Goal: Task Accomplishment & Management: Manage account settings

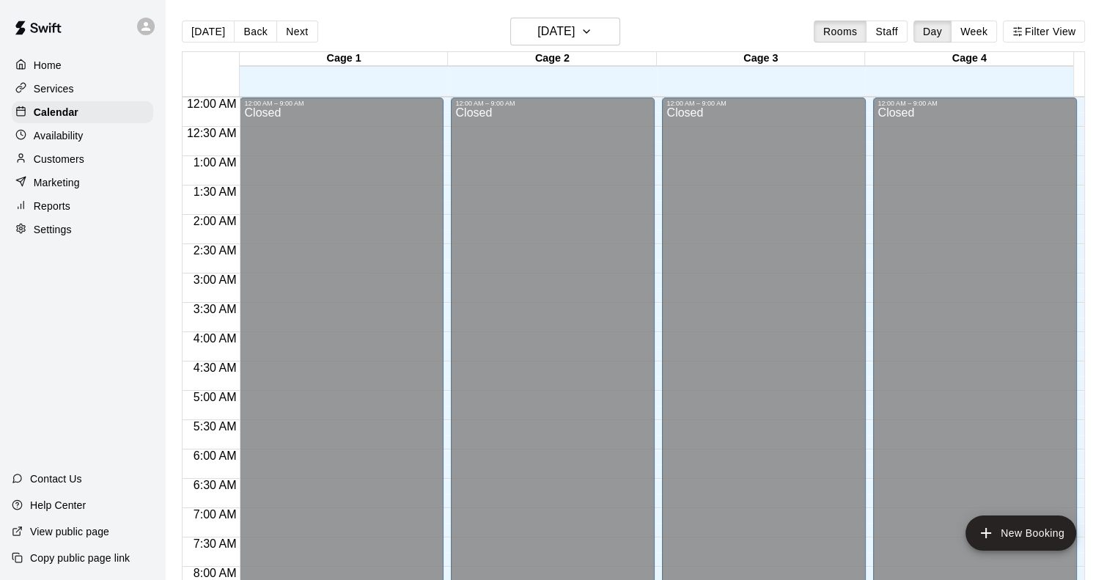
scroll to position [761, 0]
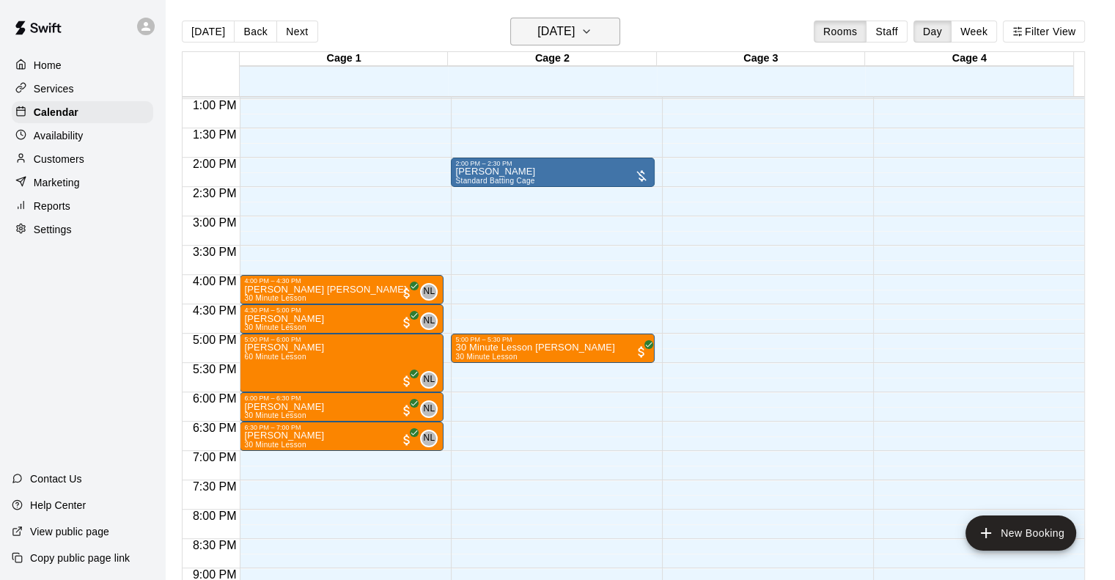
click at [565, 43] on button "[DATE]" at bounding box center [565, 32] width 110 height 28
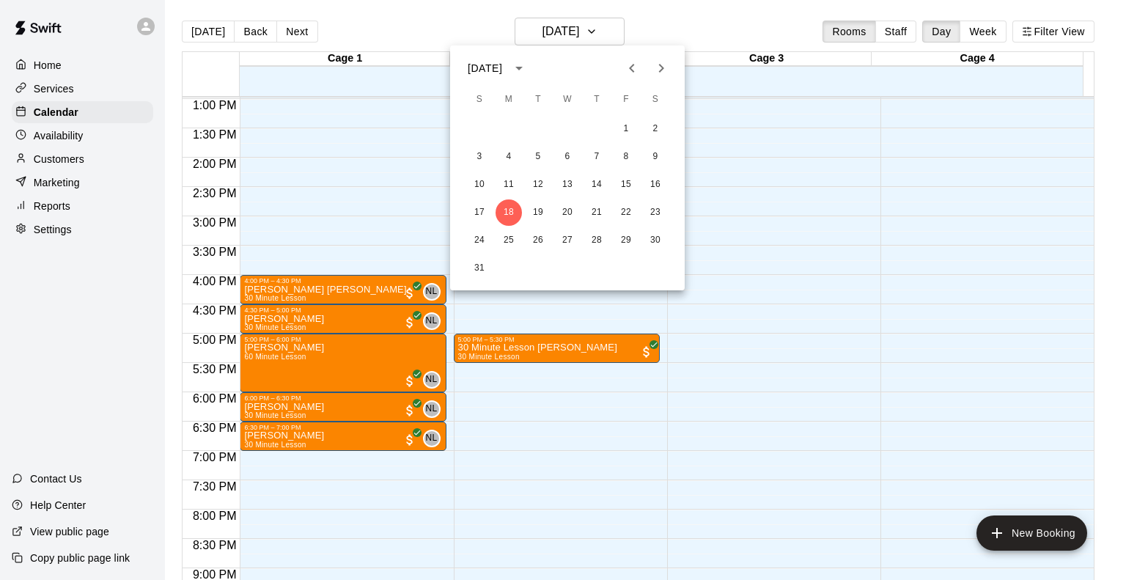
click at [627, 72] on icon "Previous month" at bounding box center [632, 68] width 18 height 18
click at [569, 238] on button "30" at bounding box center [567, 240] width 26 height 26
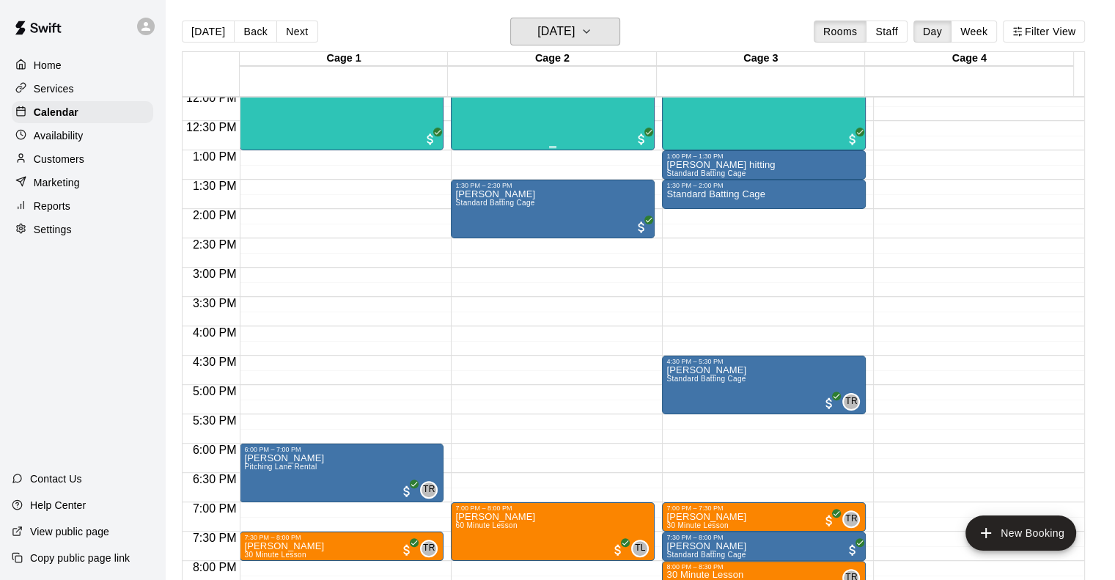
scroll to position [614, 0]
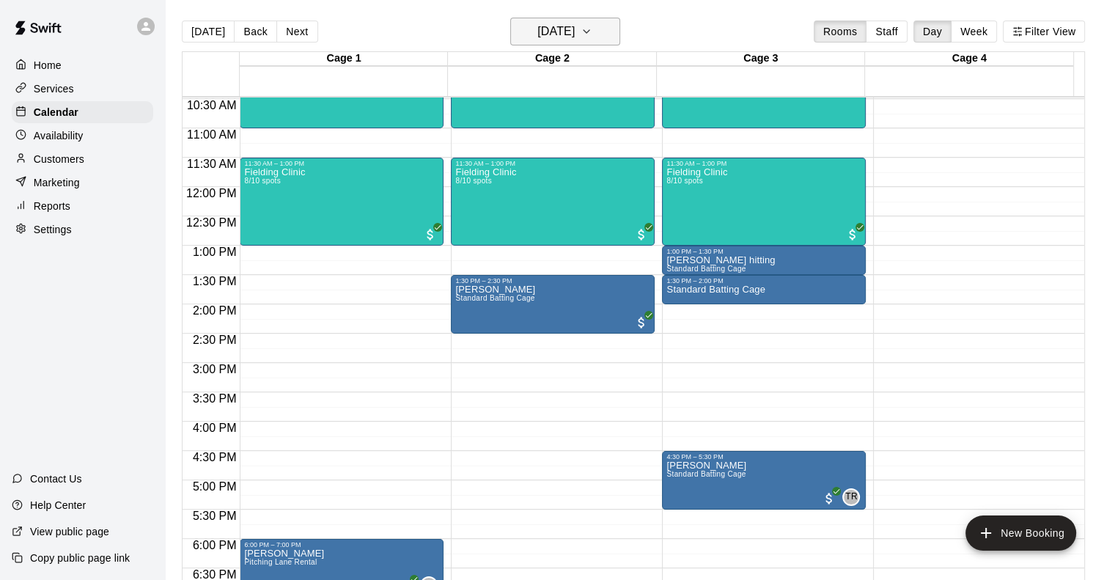
click at [608, 29] on button "[DATE]" at bounding box center [565, 32] width 110 height 28
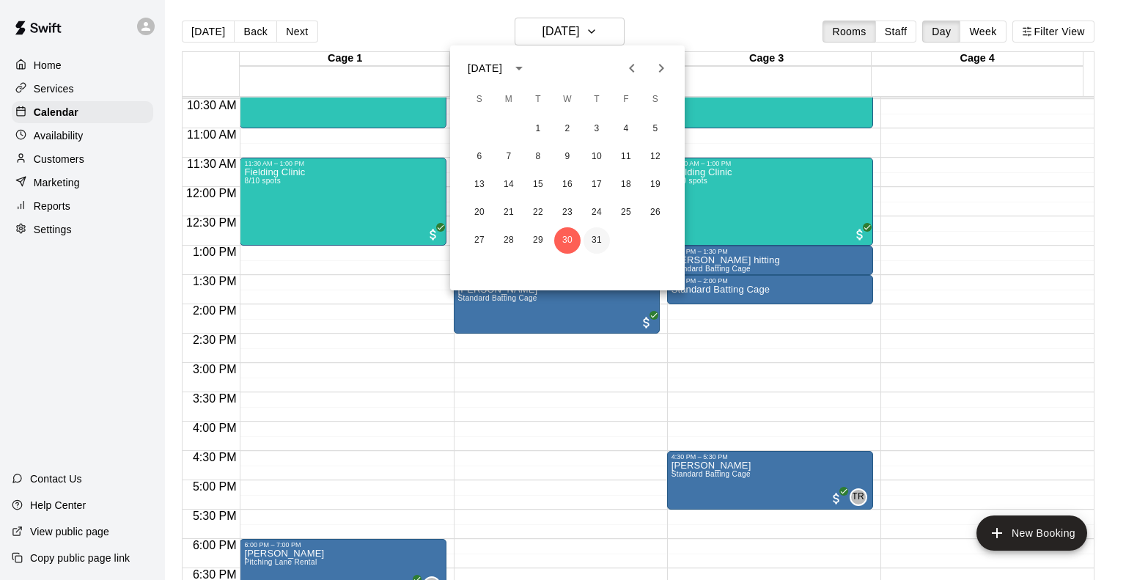
click at [592, 240] on button "31" at bounding box center [596, 240] width 26 height 26
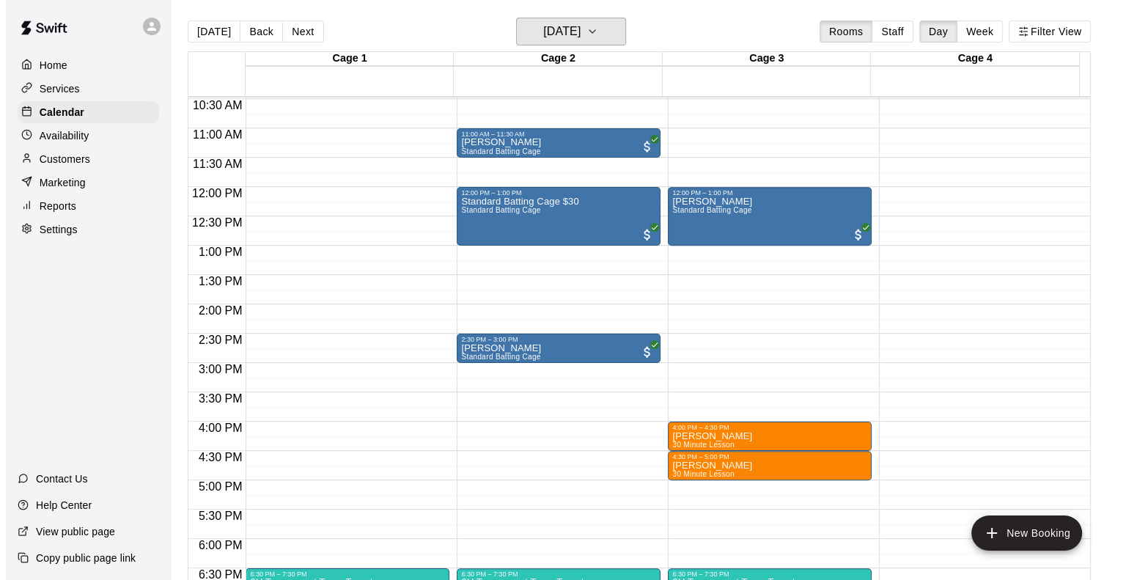
scroll to position [907, 0]
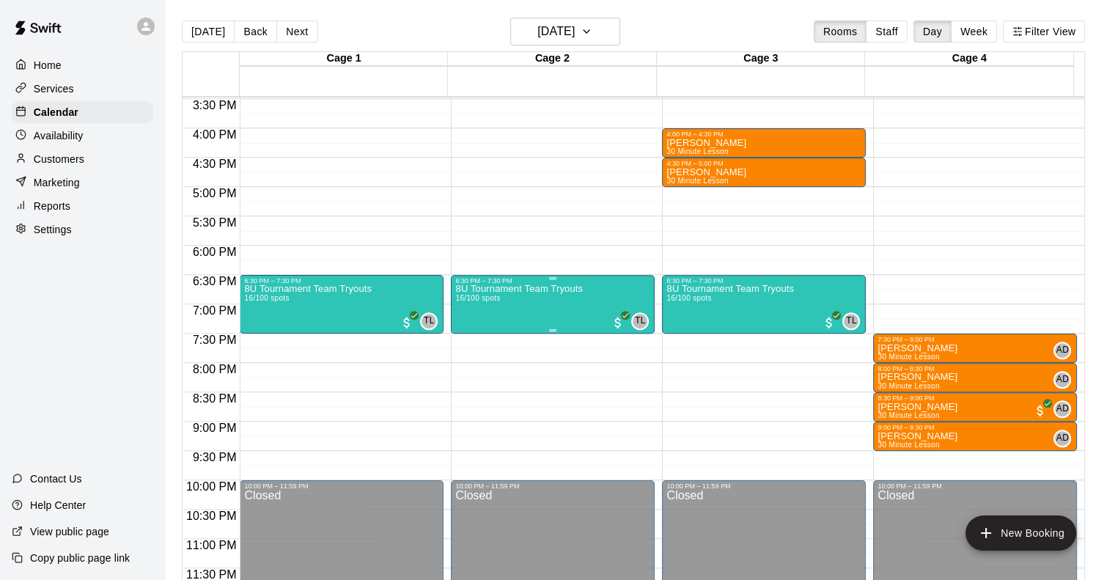
click at [551, 315] on div "8U Tournament Team Tryouts 16/100 spots" at bounding box center [519, 574] width 128 height 580
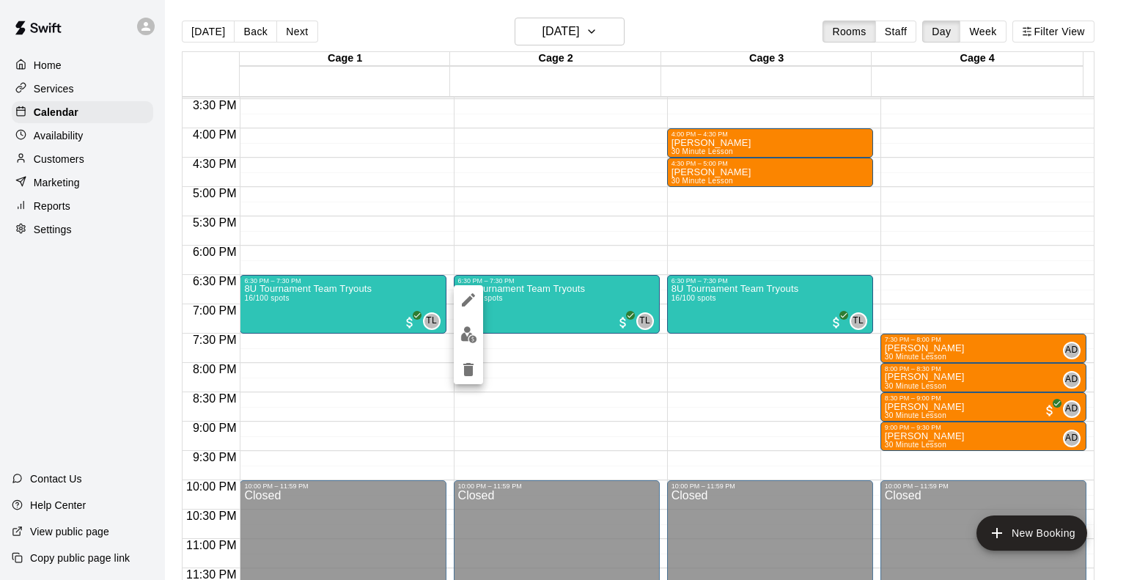
click at [571, 216] on div at bounding box center [563, 290] width 1126 height 580
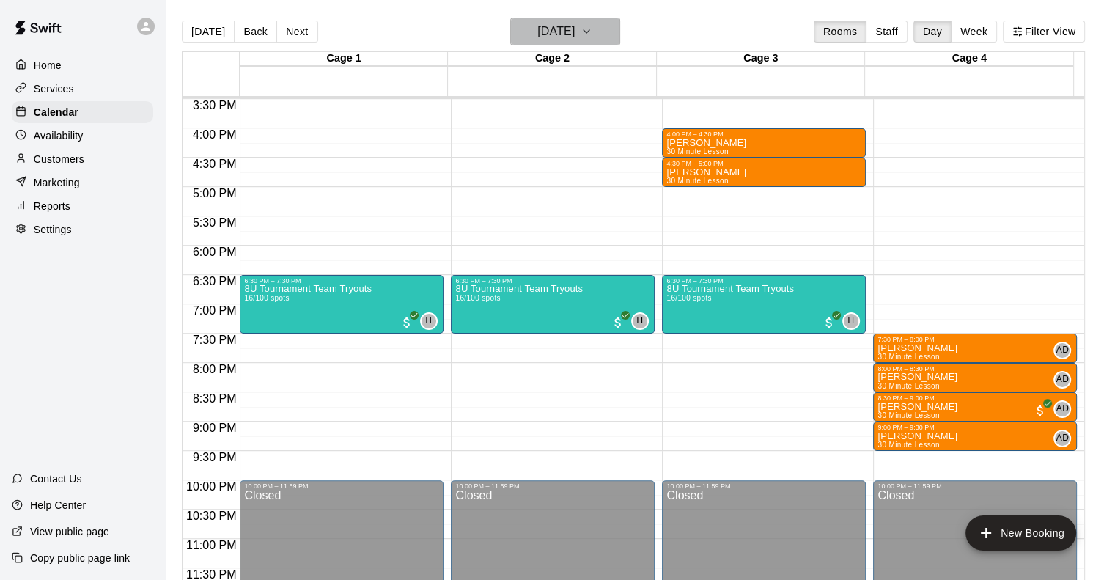
click at [572, 32] on h6 "[DATE]" at bounding box center [555, 31] width 37 height 21
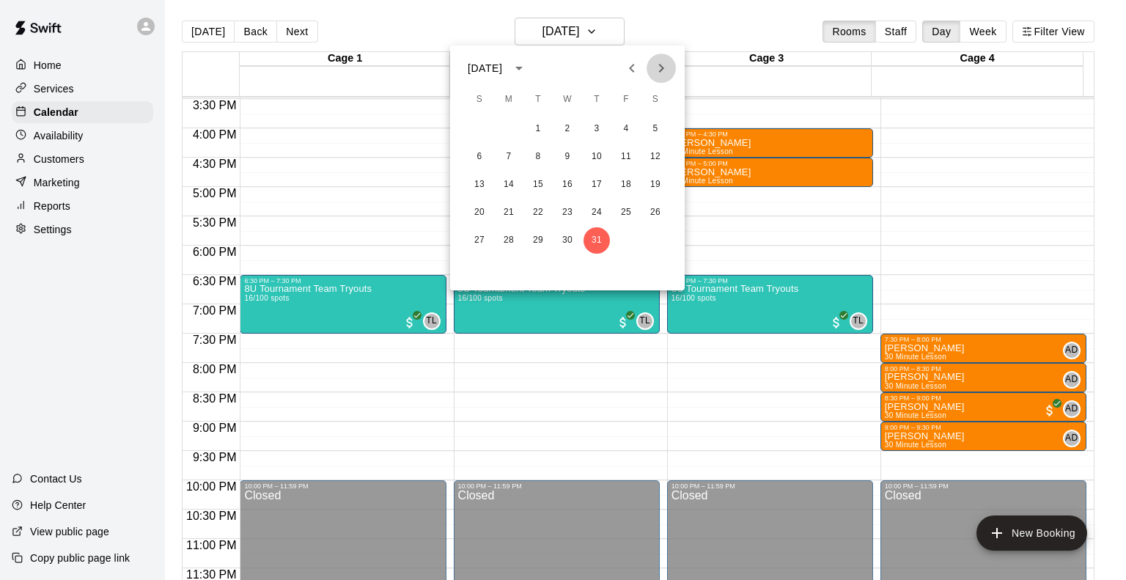
click at [660, 61] on icon "Next month" at bounding box center [661, 68] width 18 height 18
click at [592, 156] on button "7" at bounding box center [596, 157] width 26 height 26
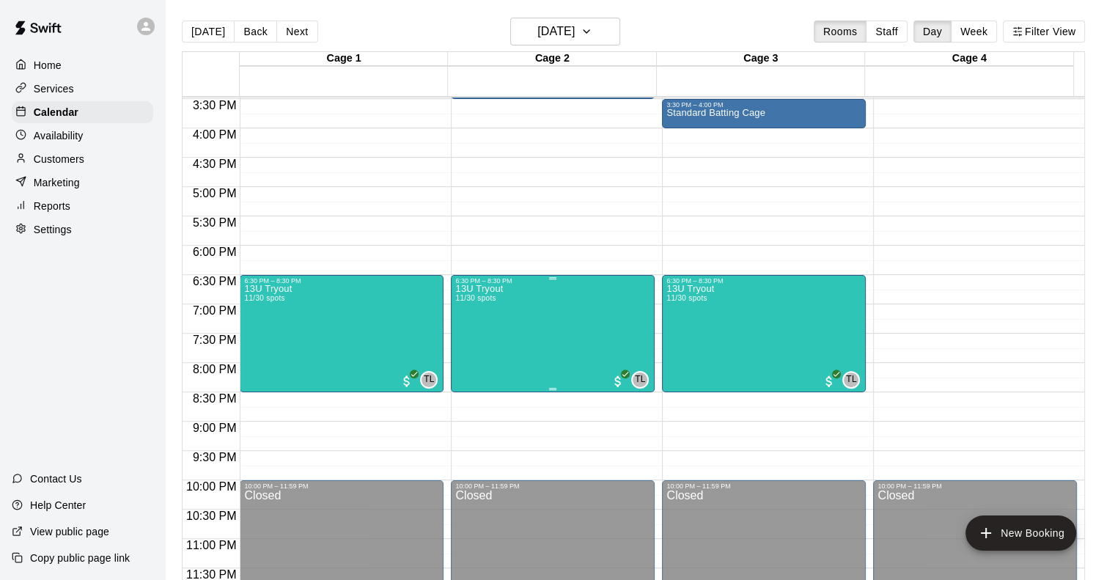
click at [507, 323] on div "13U Tryout 11/30 spots TL 0" at bounding box center [552, 574] width 195 height 580
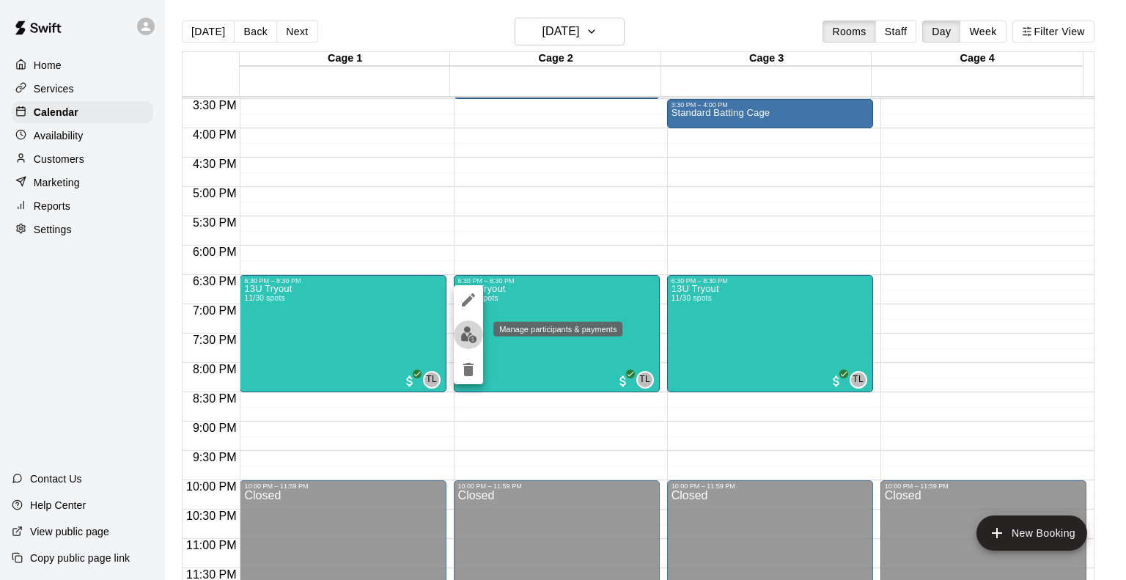
click at [469, 346] on button "edit" at bounding box center [468, 334] width 29 height 29
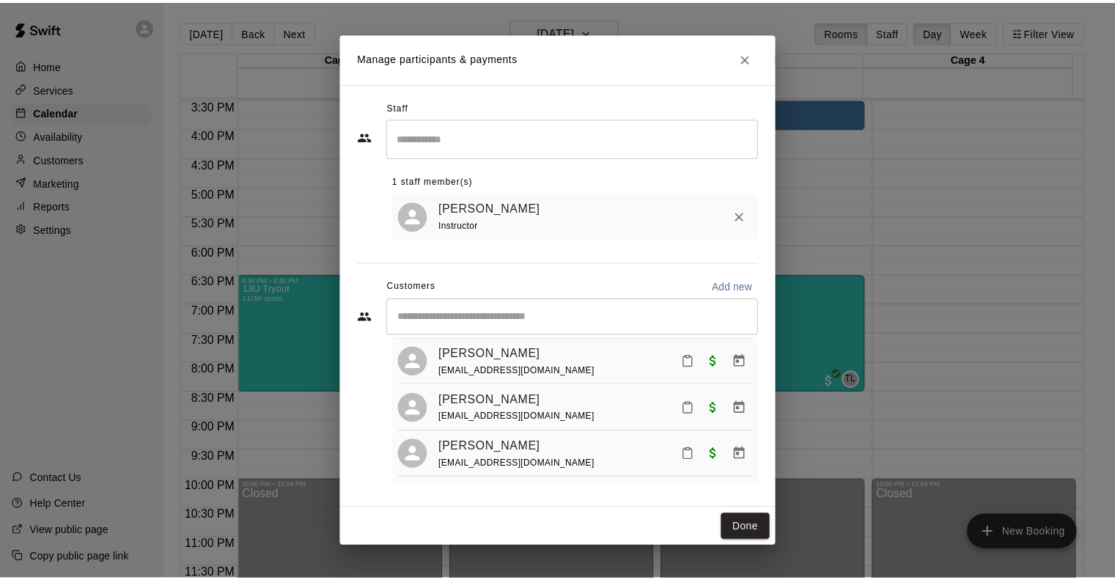
scroll to position [429, 0]
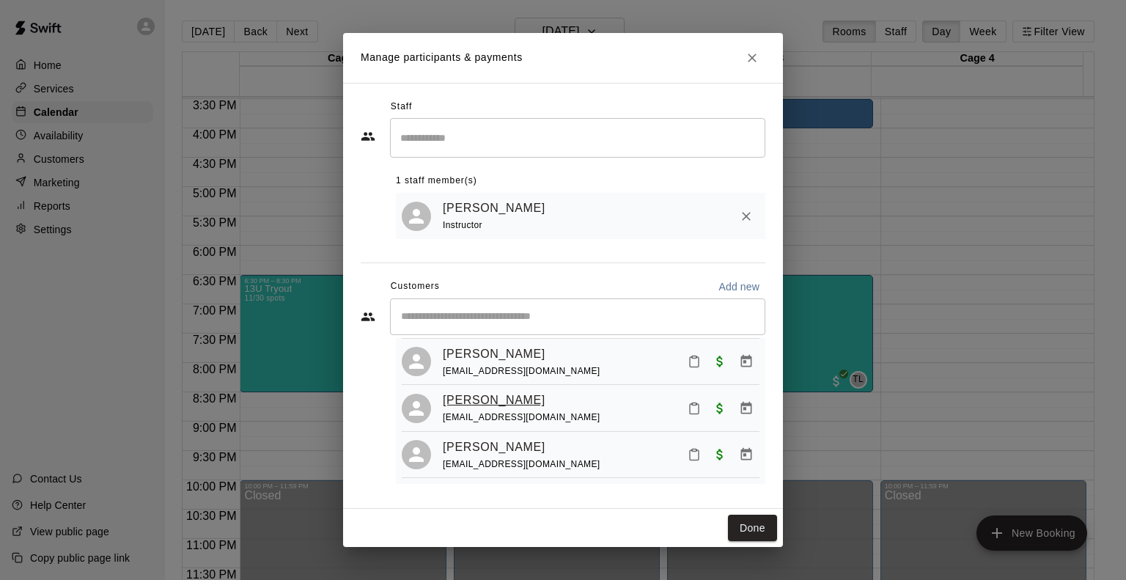
click at [492, 399] on link "[PERSON_NAME]" at bounding box center [494, 400] width 103 height 19
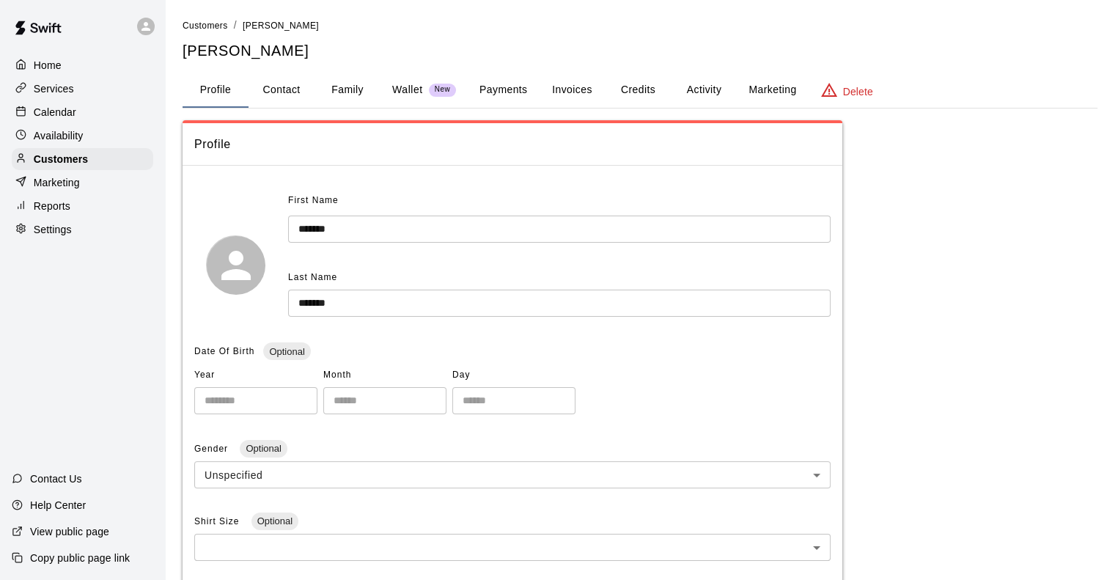
click at [59, 117] on p "Calendar" at bounding box center [55, 112] width 43 height 15
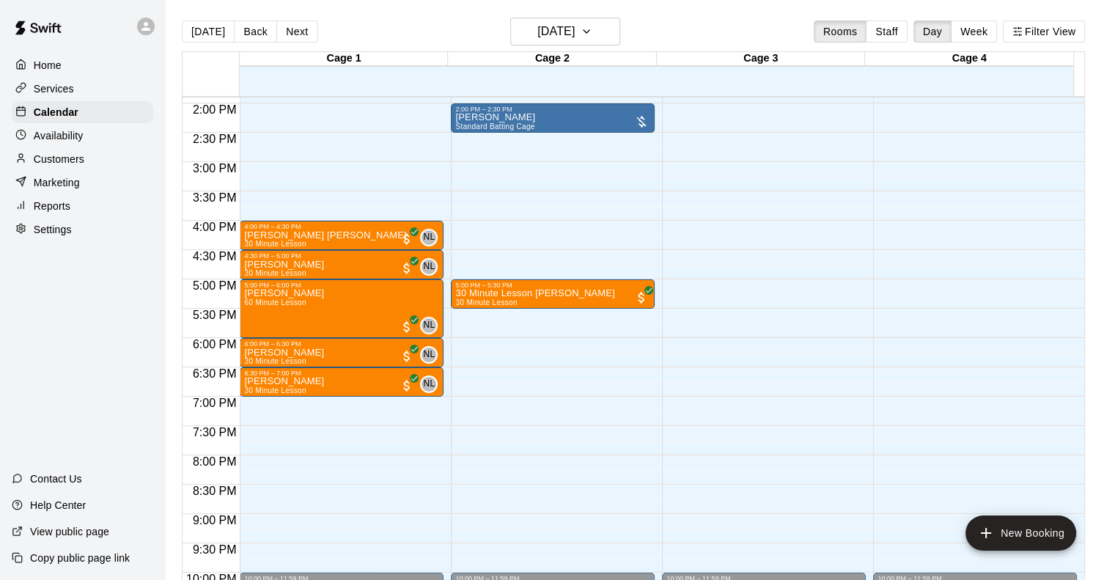
scroll to position [688, 0]
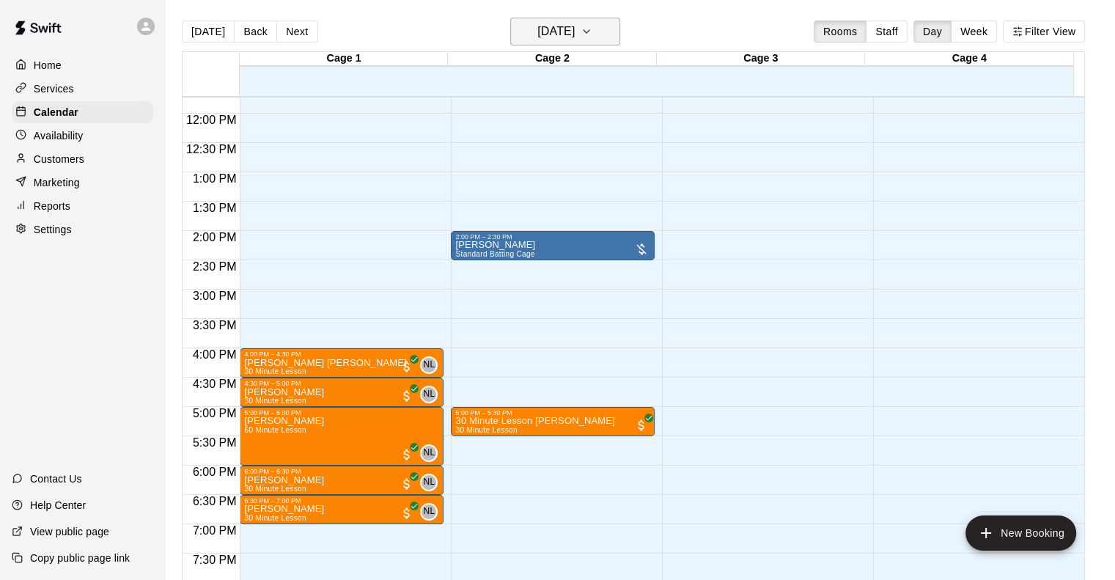
click at [592, 25] on icon "button" at bounding box center [587, 32] width 12 height 18
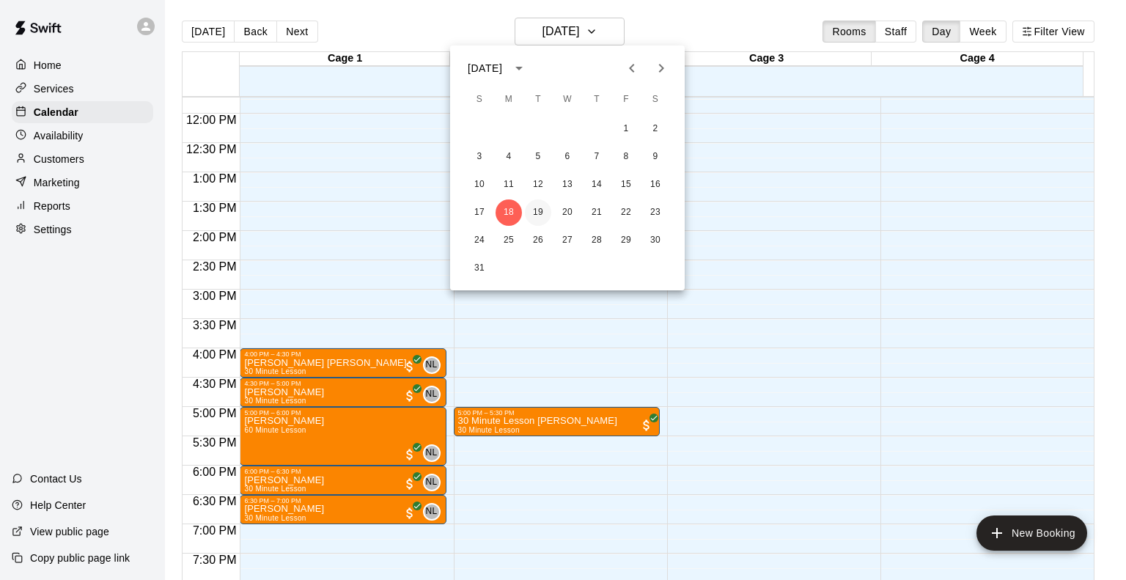
click at [540, 207] on button "19" at bounding box center [538, 212] width 26 height 26
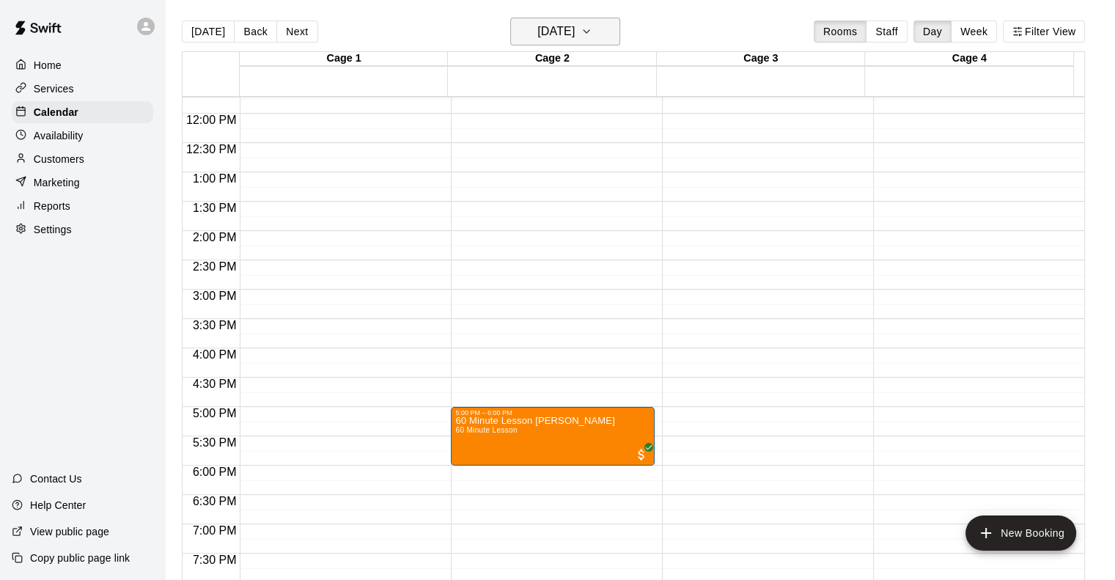
click at [602, 36] on button "[DATE]" at bounding box center [565, 32] width 110 height 28
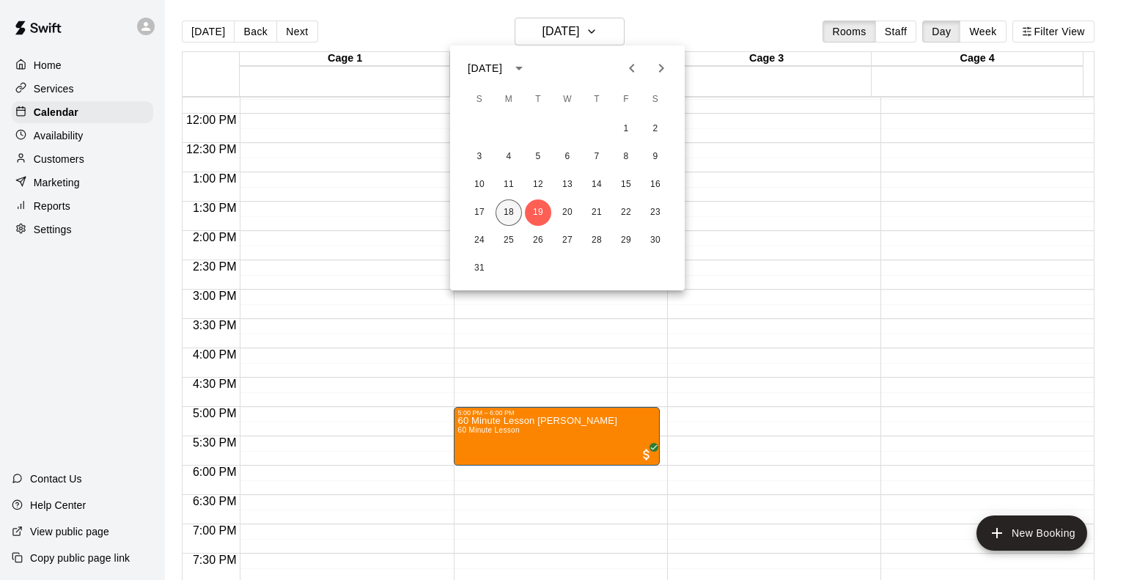
click at [507, 210] on button "18" at bounding box center [509, 212] width 26 height 26
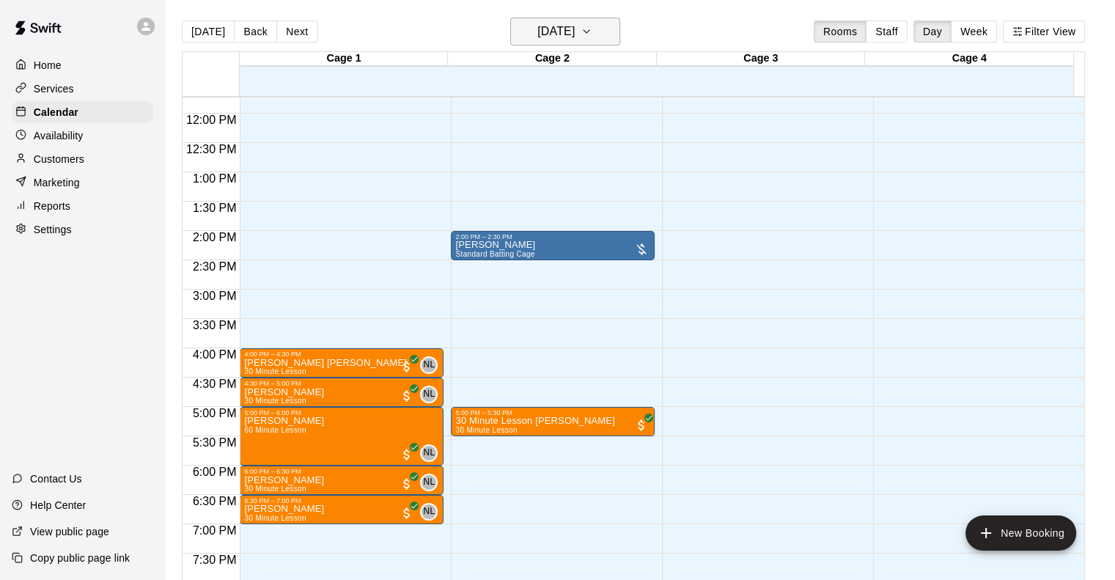
click at [552, 32] on h6 "[DATE]" at bounding box center [555, 31] width 37 height 21
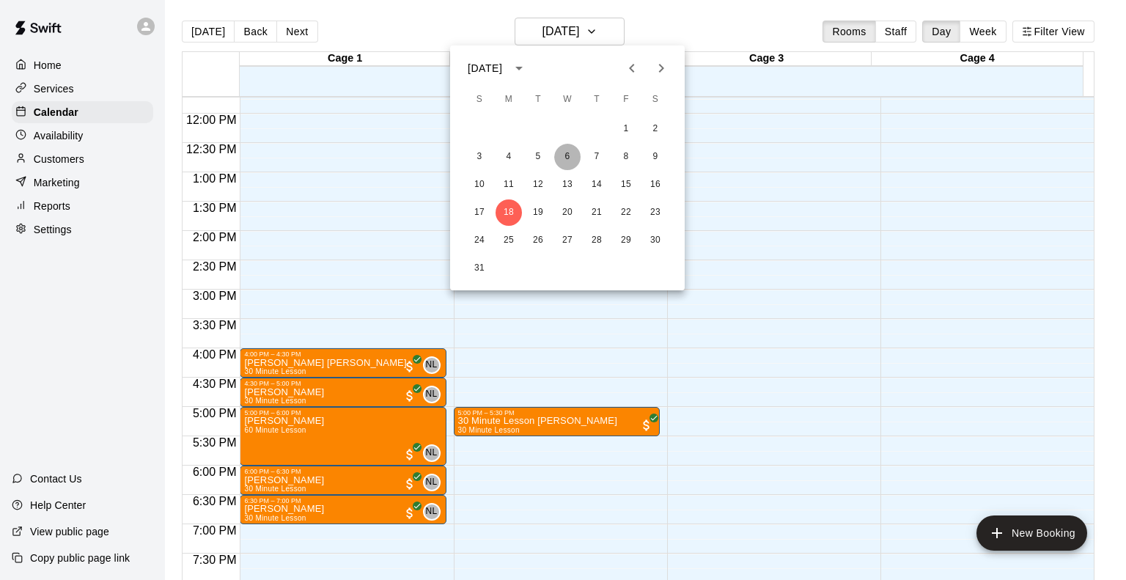
click at [569, 154] on button "6" at bounding box center [567, 157] width 26 height 26
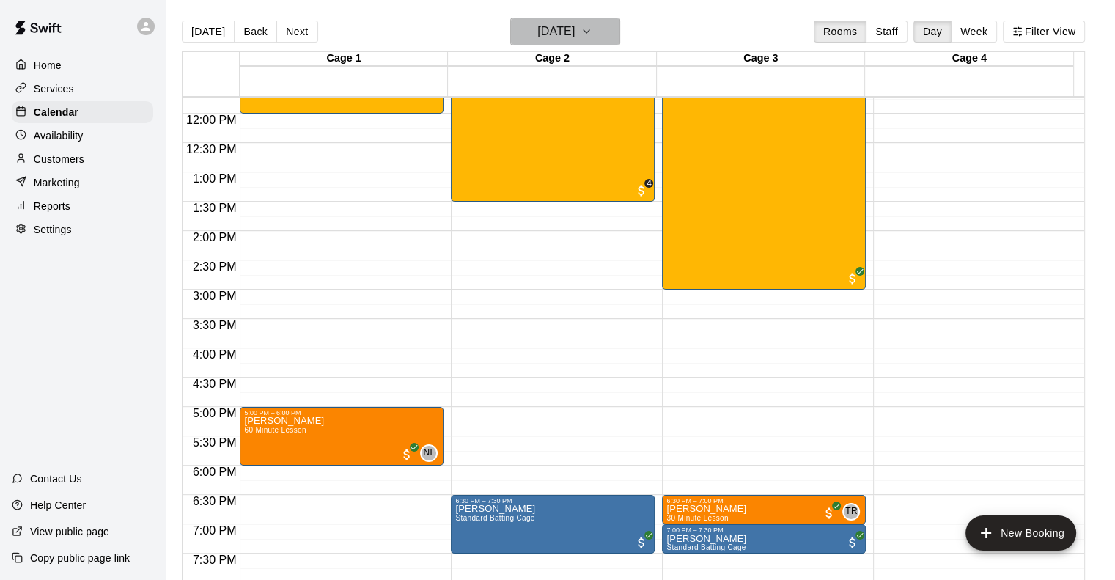
click at [572, 28] on h6 "[DATE]" at bounding box center [555, 31] width 37 height 21
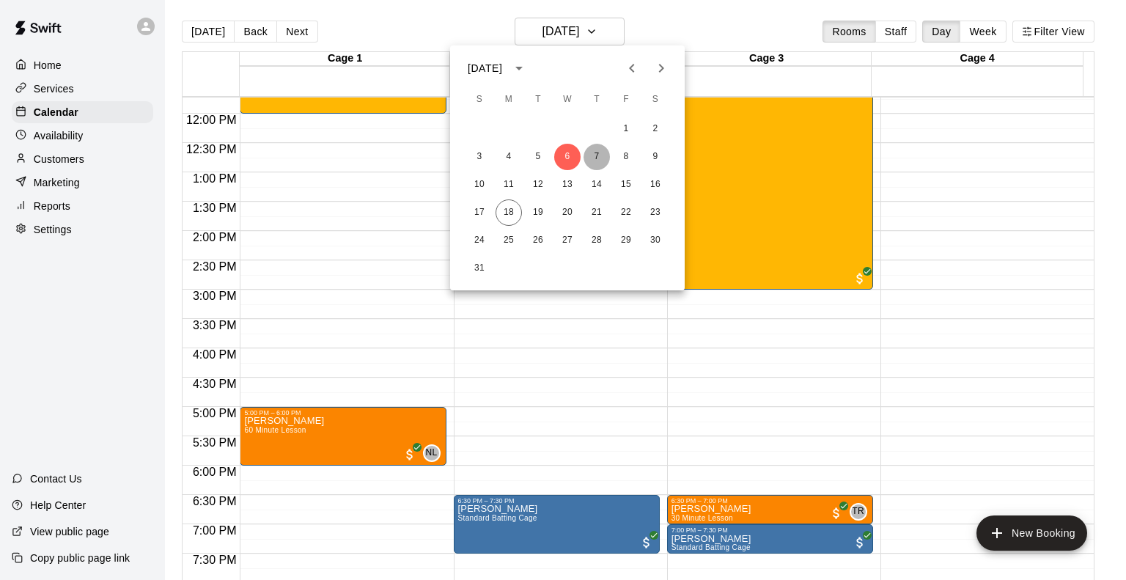
click at [597, 154] on button "7" at bounding box center [596, 157] width 26 height 26
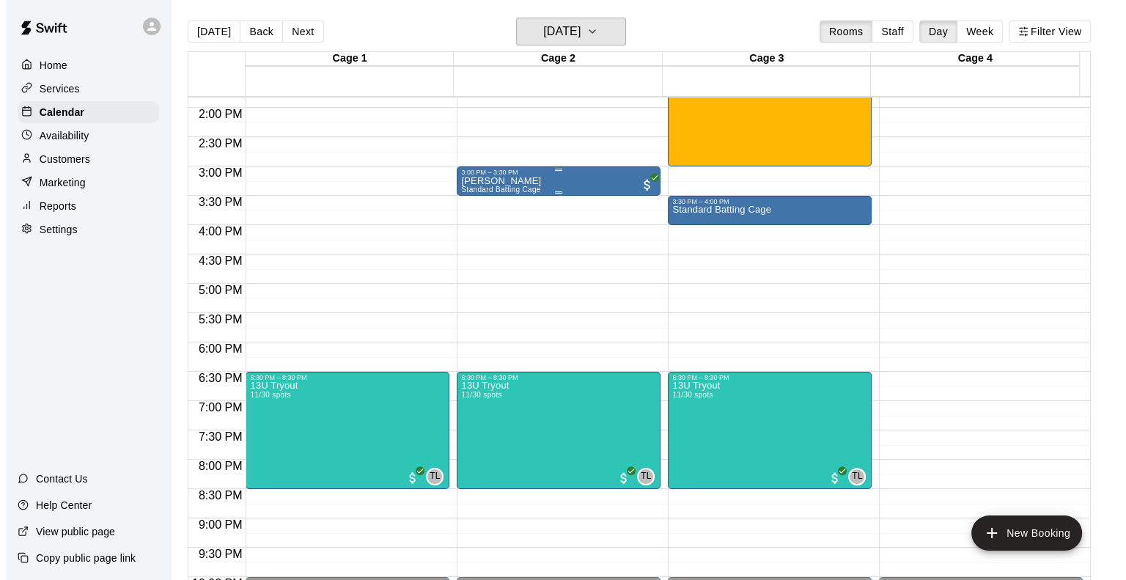
scroll to position [834, 0]
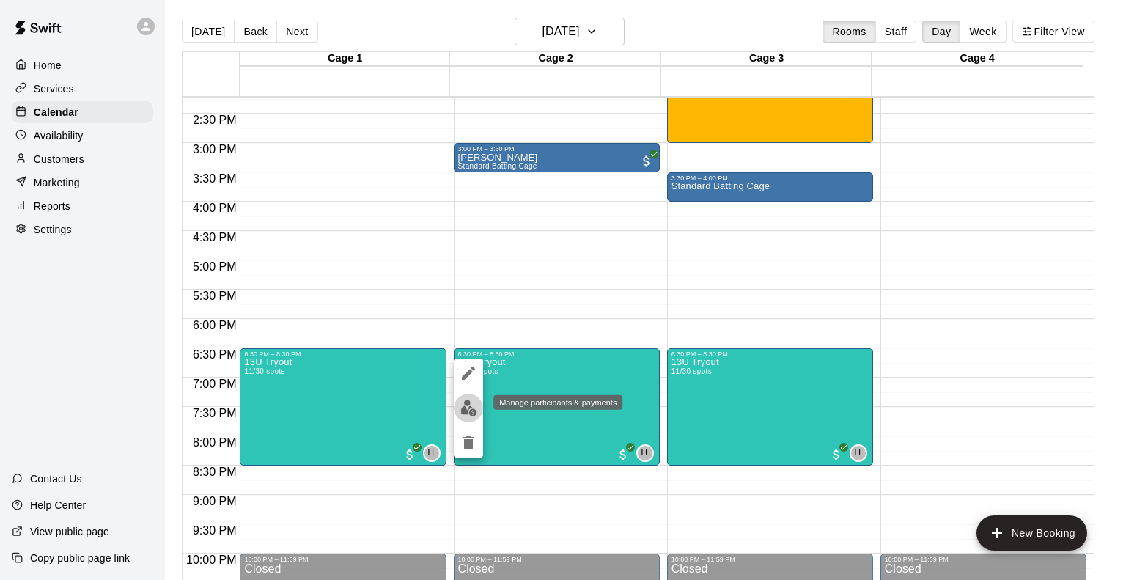
click at [470, 405] on img "edit" at bounding box center [468, 407] width 17 height 17
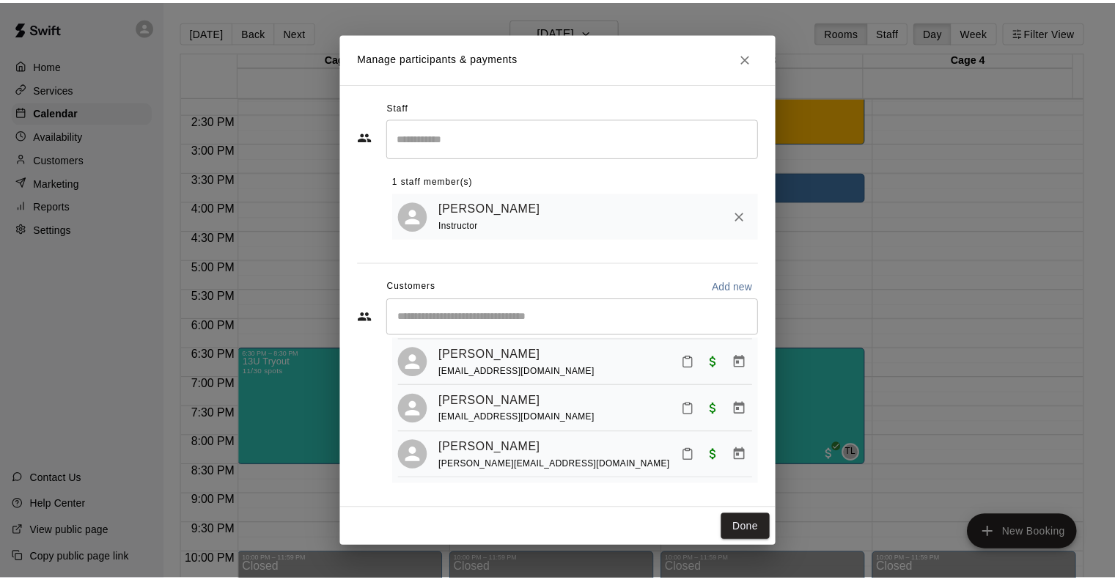
scroll to position [220, 0]
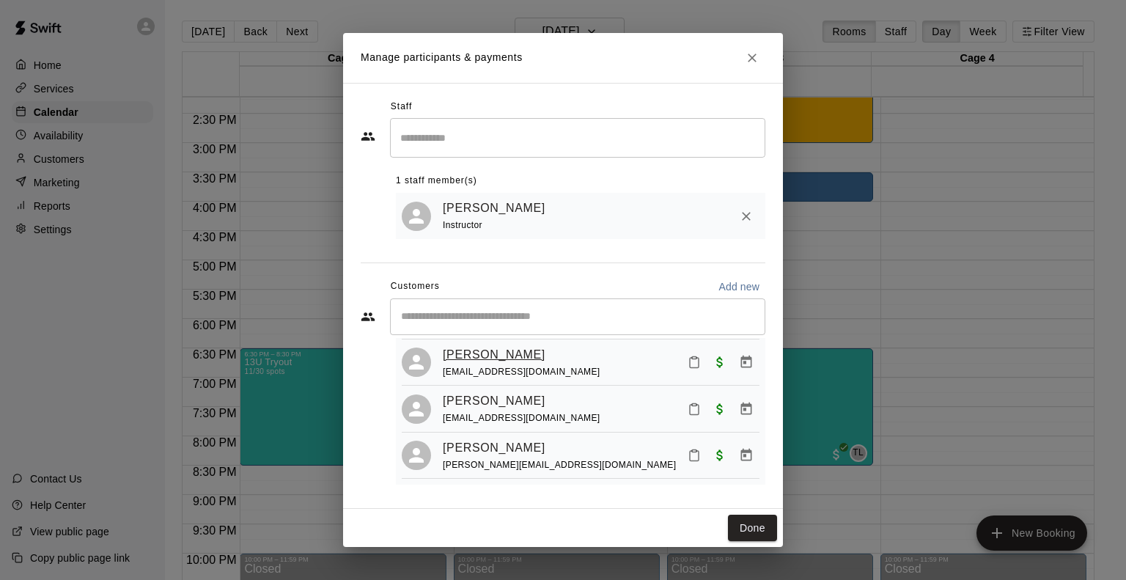
click at [476, 361] on link "[PERSON_NAME]" at bounding box center [494, 354] width 103 height 19
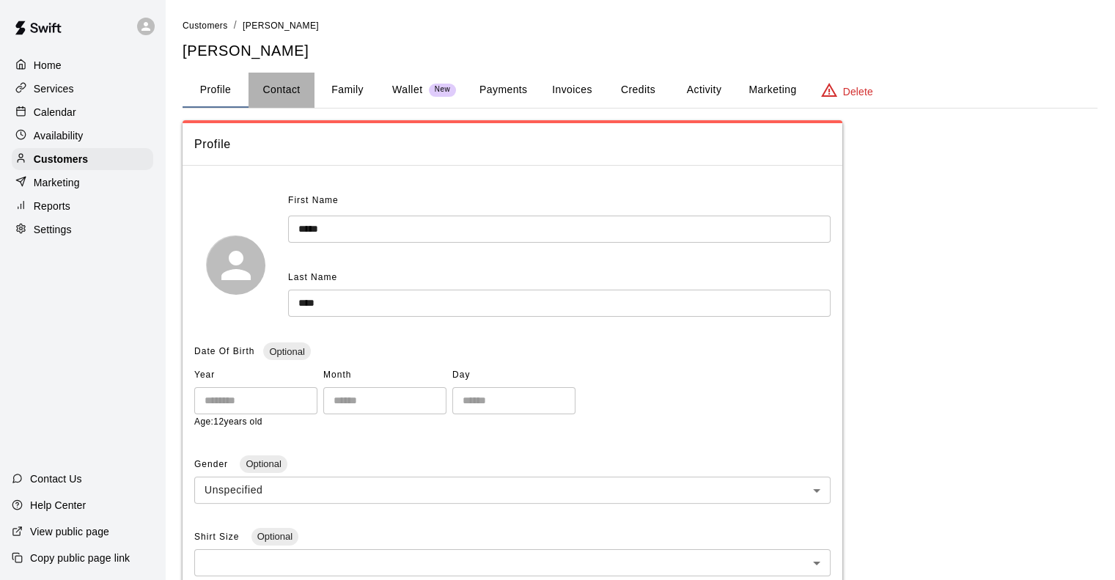
click at [278, 87] on button "Contact" at bounding box center [281, 90] width 66 height 35
select select "**"
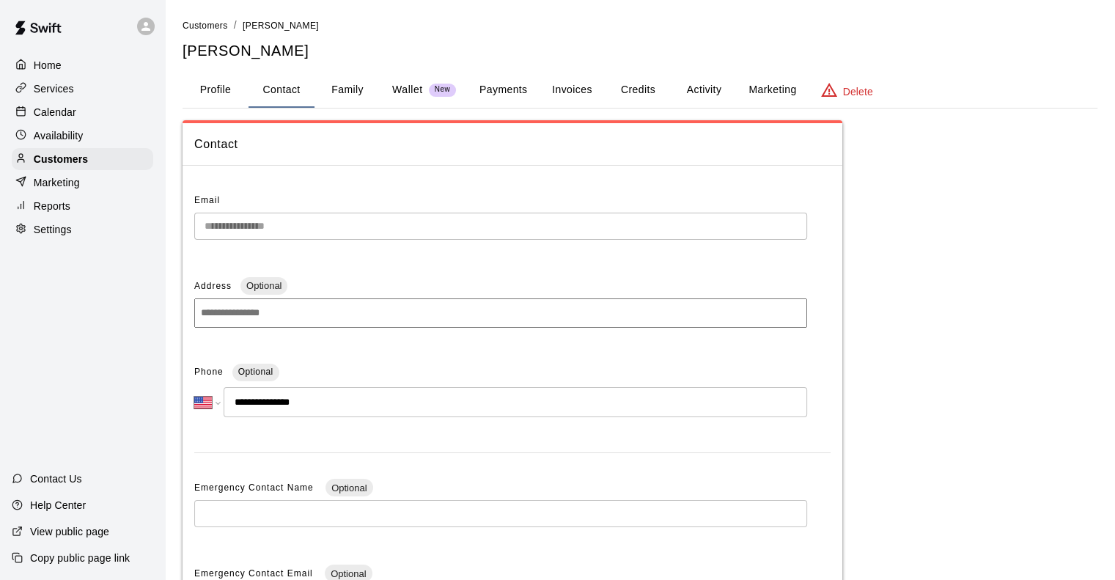
click at [339, 91] on button "Family" at bounding box center [347, 90] width 66 height 35
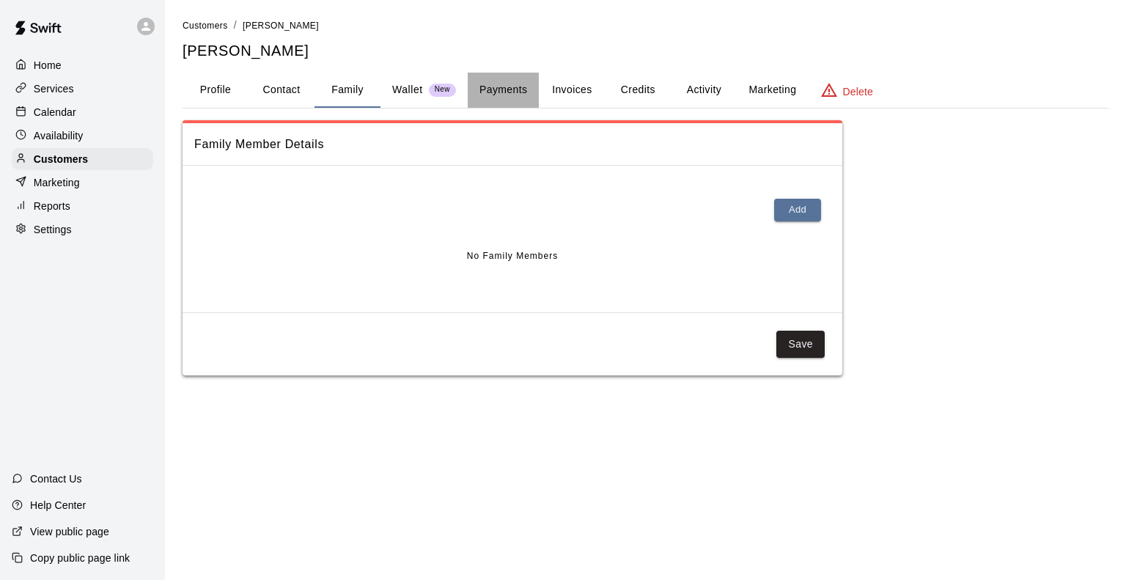
click at [486, 86] on button "Payments" at bounding box center [503, 90] width 71 height 35
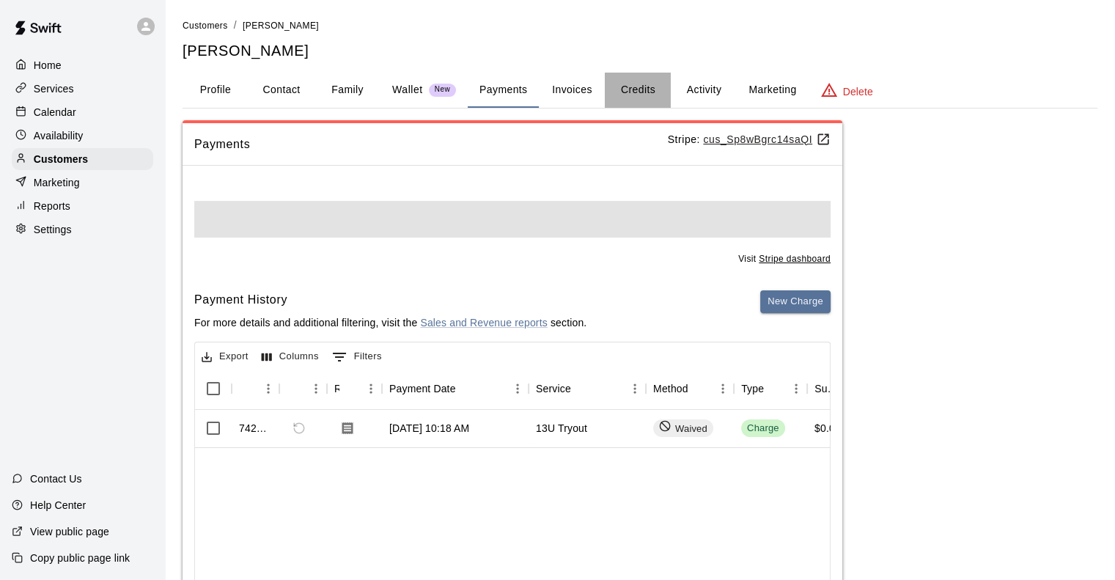
click at [612, 86] on button "Credits" at bounding box center [638, 90] width 66 height 35
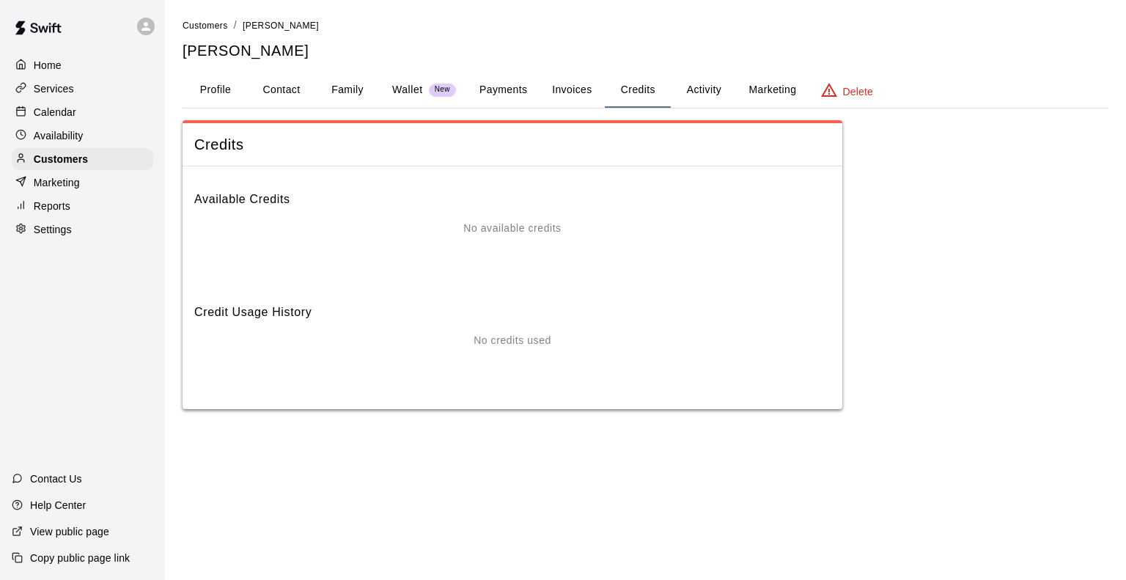
click at [294, 84] on button "Contact" at bounding box center [281, 90] width 66 height 35
select select "**"
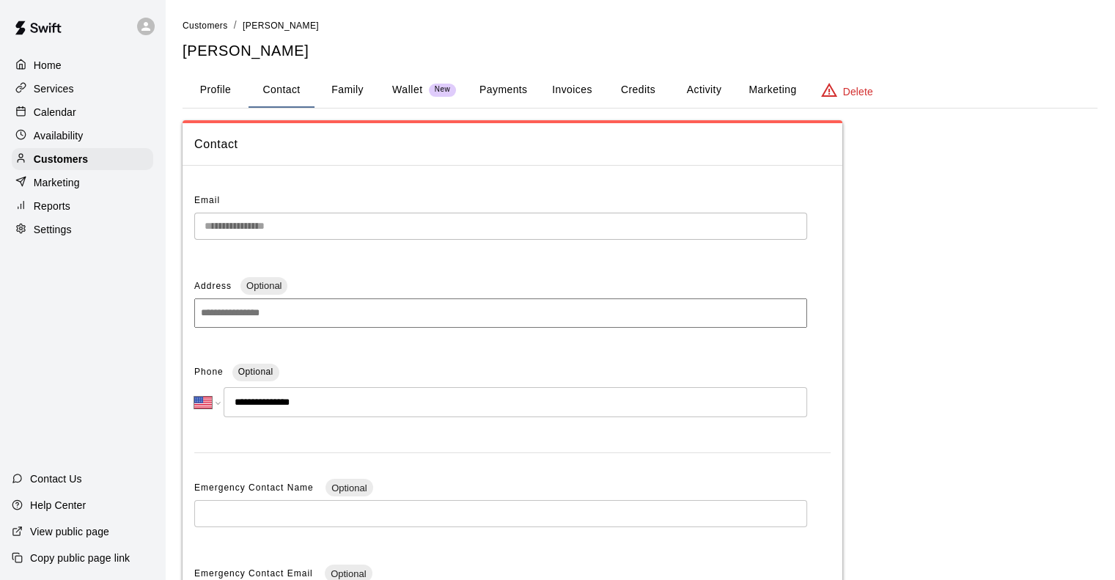
click at [517, 81] on button "Payments" at bounding box center [503, 90] width 71 height 35
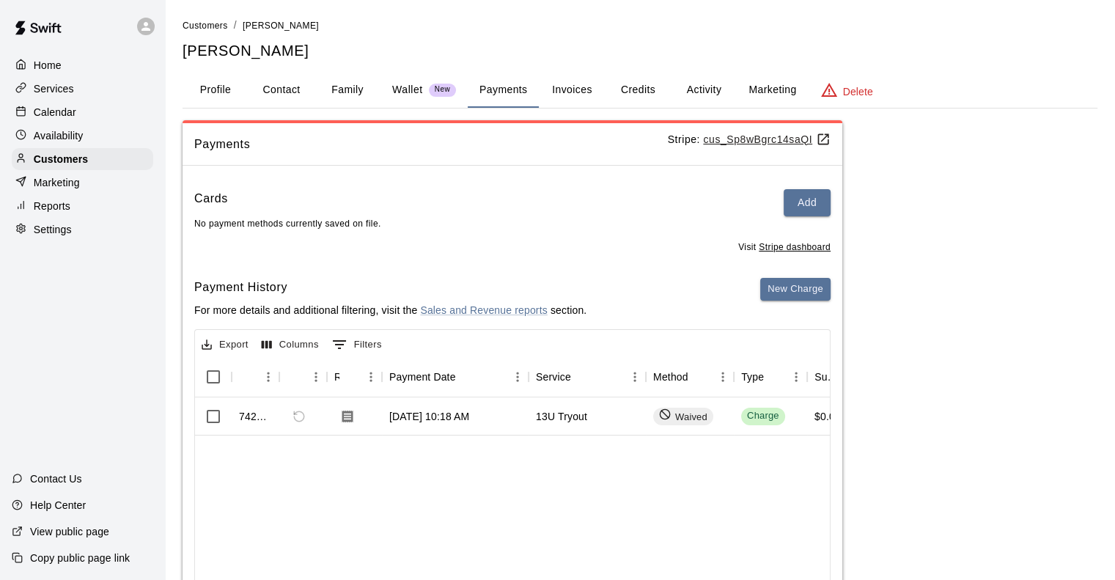
click at [284, 88] on button "Contact" at bounding box center [281, 90] width 66 height 35
select select "**"
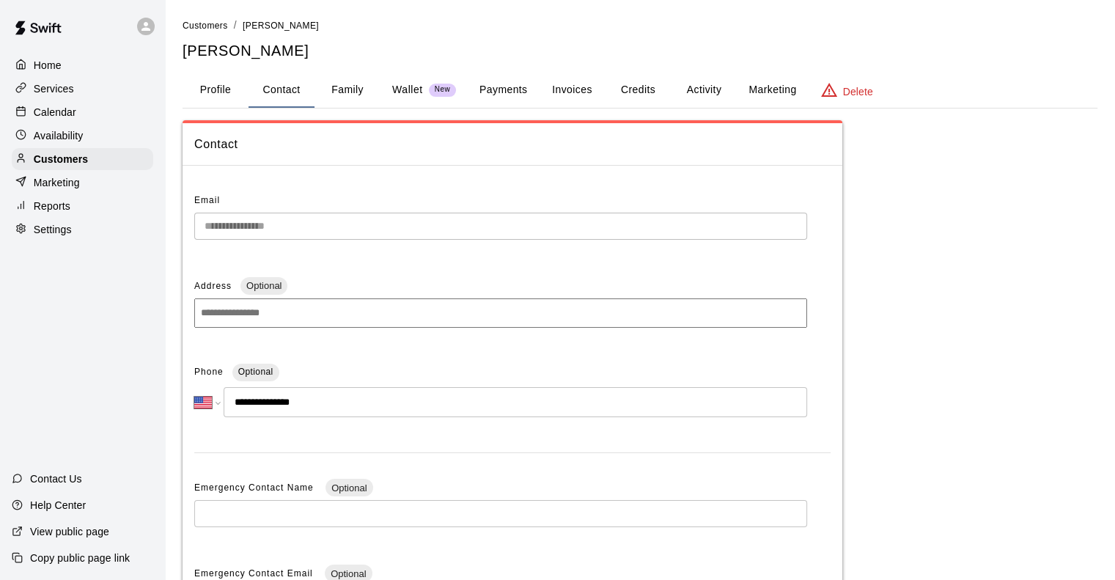
click at [352, 93] on button "Family" at bounding box center [347, 90] width 66 height 35
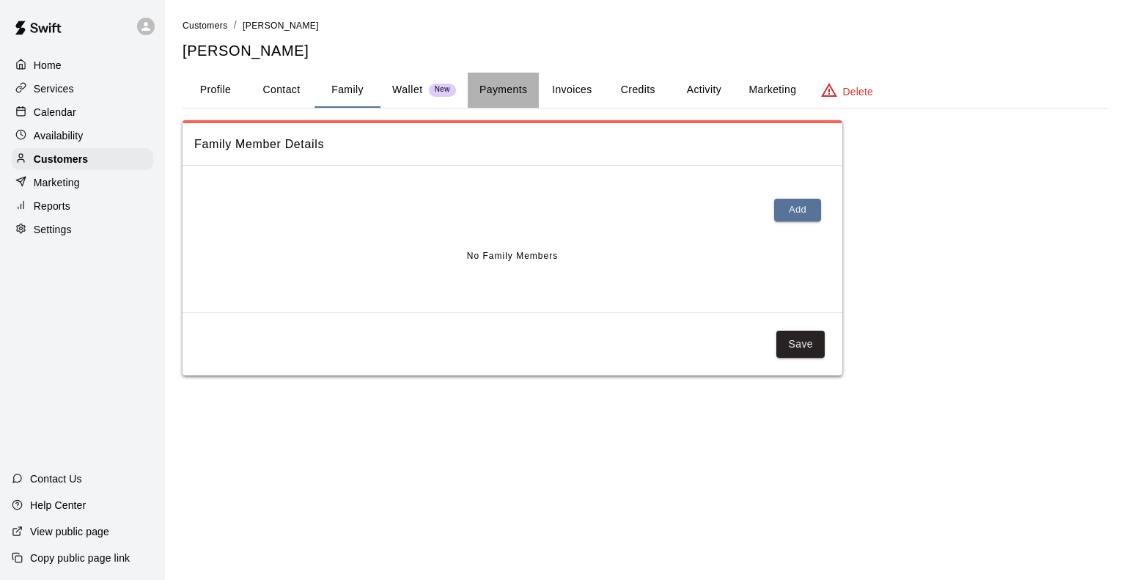
click at [495, 92] on button "Payments" at bounding box center [503, 90] width 71 height 35
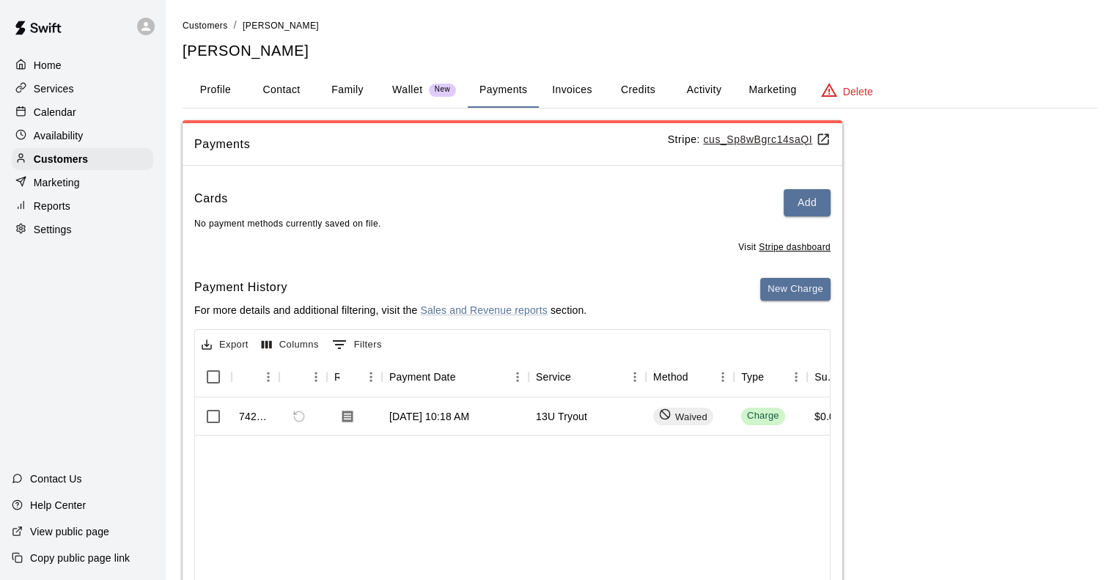
click at [573, 90] on button "Invoices" at bounding box center [572, 90] width 66 height 35
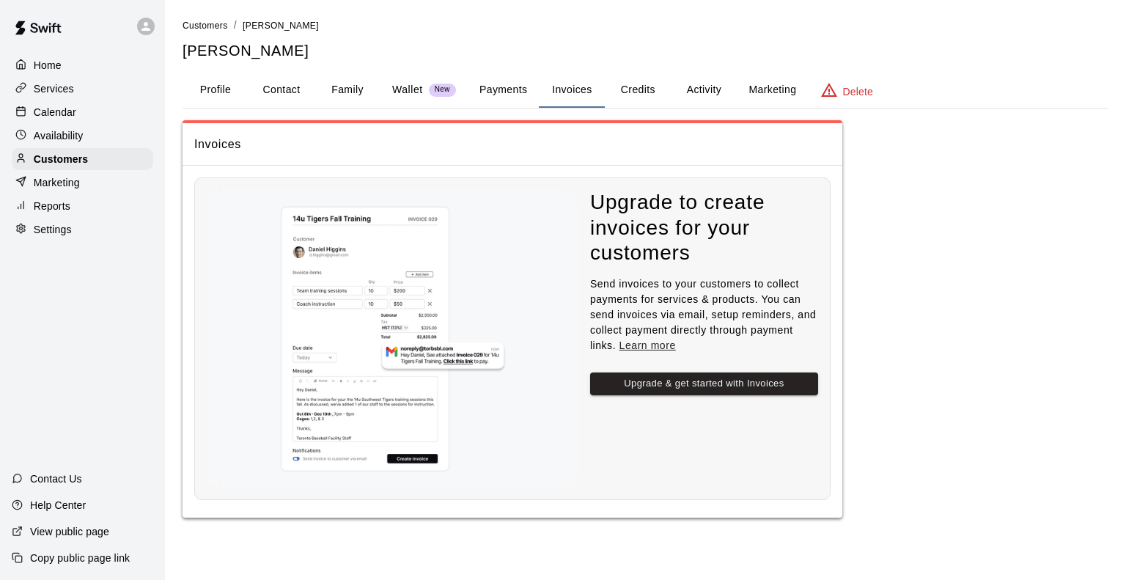
click at [350, 91] on button "Family" at bounding box center [347, 90] width 66 height 35
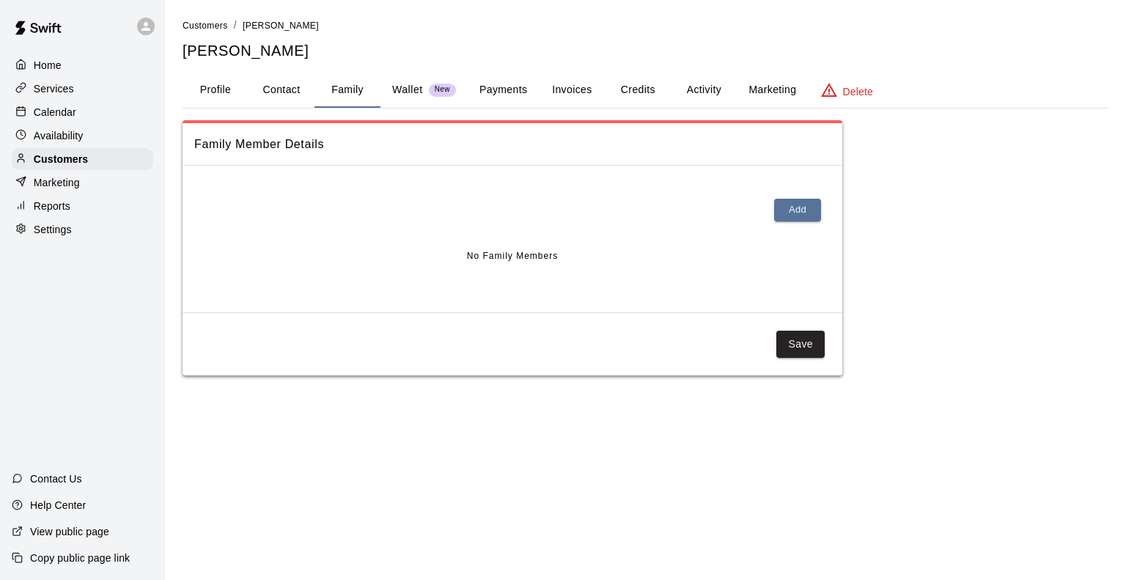
click at [501, 87] on button "Payments" at bounding box center [503, 90] width 71 height 35
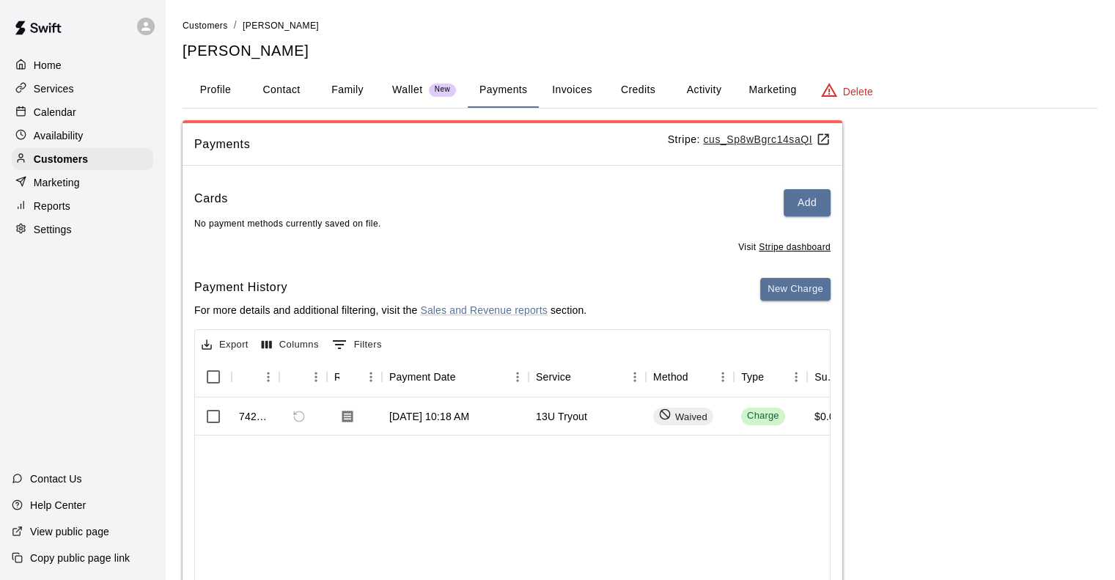
click at [594, 89] on button "Invoices" at bounding box center [572, 90] width 66 height 35
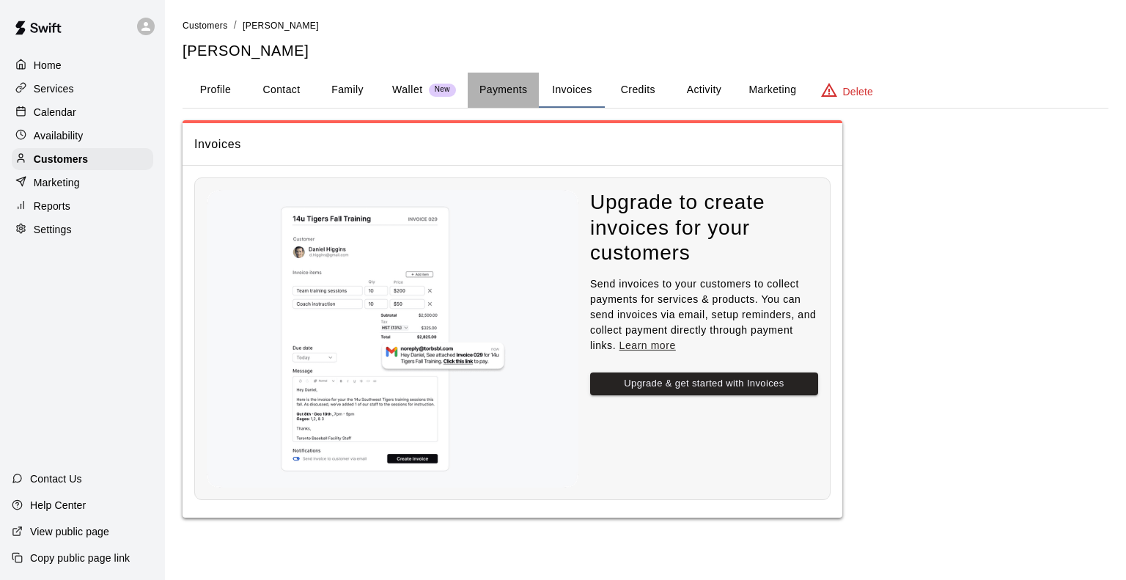
click at [531, 92] on button "Payments" at bounding box center [503, 90] width 71 height 35
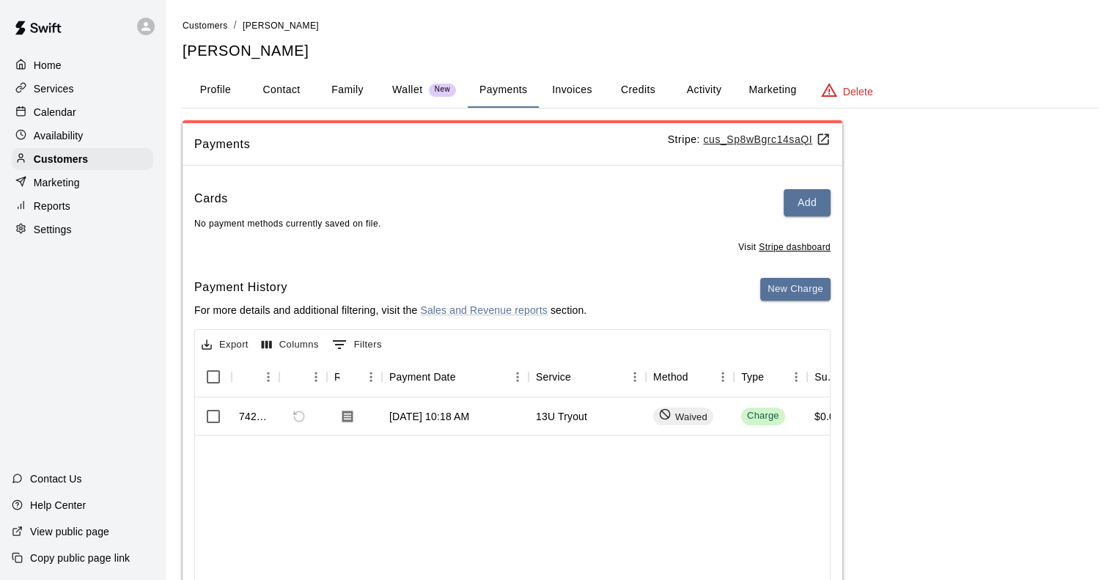
click at [355, 87] on button "Family" at bounding box center [347, 90] width 66 height 35
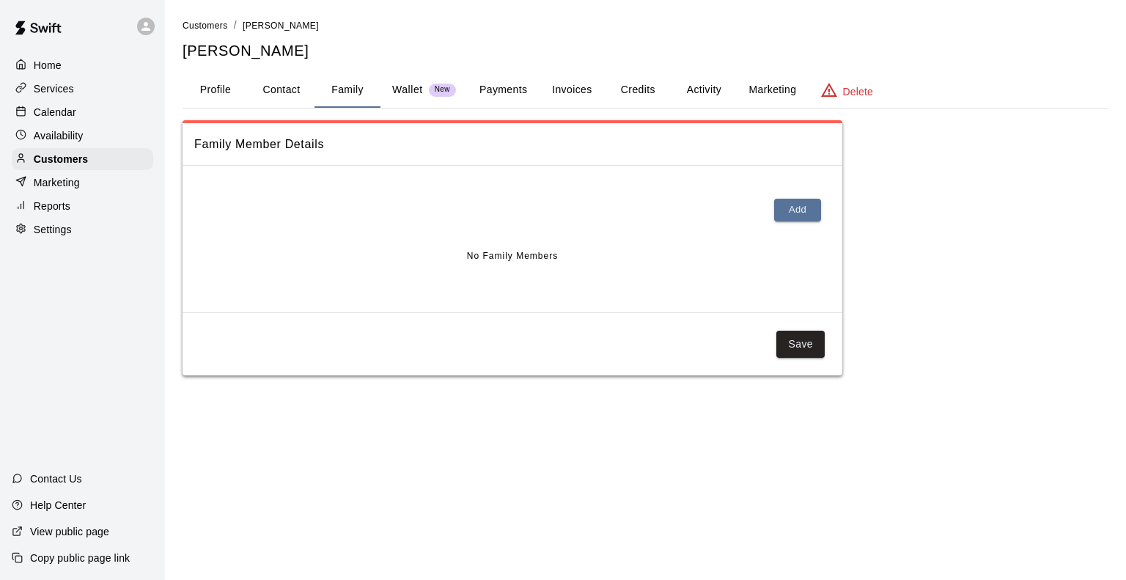
click at [568, 90] on button "Invoices" at bounding box center [572, 90] width 66 height 35
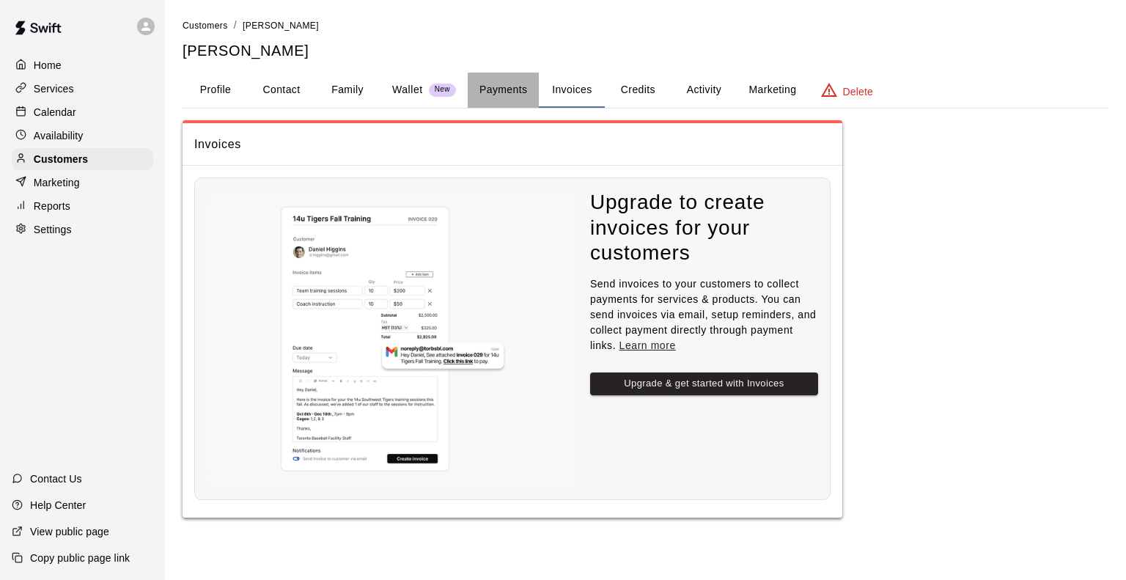
click at [501, 85] on button "Payments" at bounding box center [503, 90] width 71 height 35
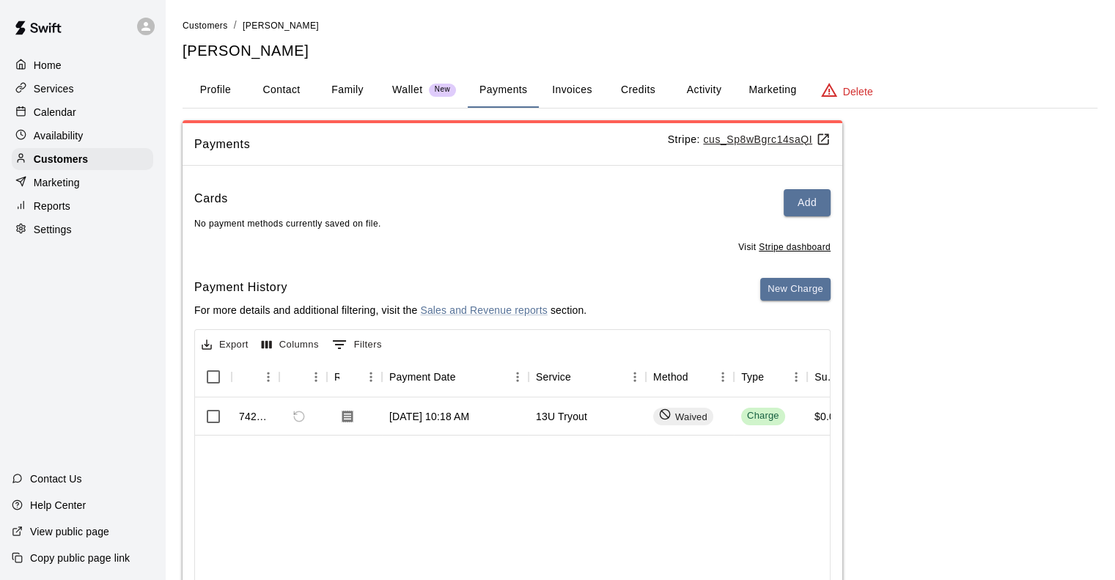
click at [574, 83] on button "Invoices" at bounding box center [572, 90] width 66 height 35
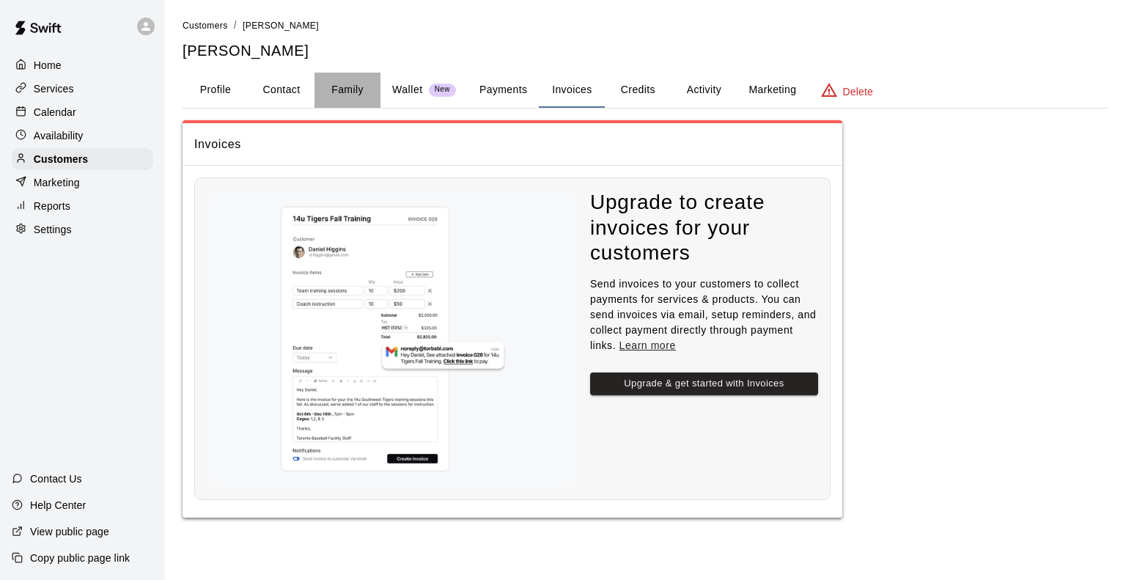
click at [342, 95] on button "Family" at bounding box center [347, 90] width 66 height 35
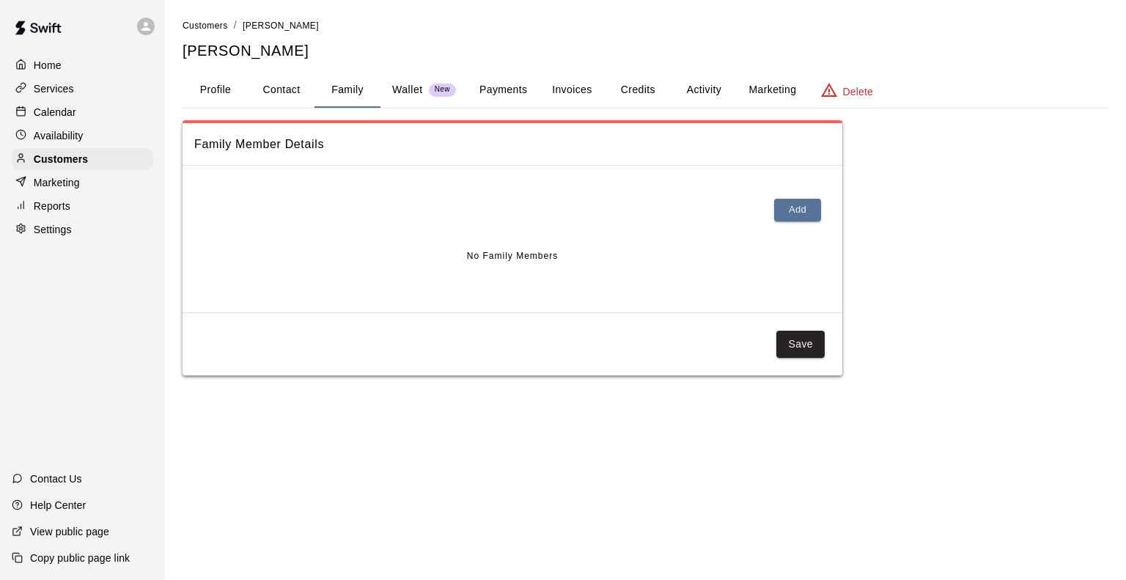
click at [507, 79] on button "Payments" at bounding box center [503, 90] width 71 height 35
